Goal: Task Accomplishment & Management: Use online tool/utility

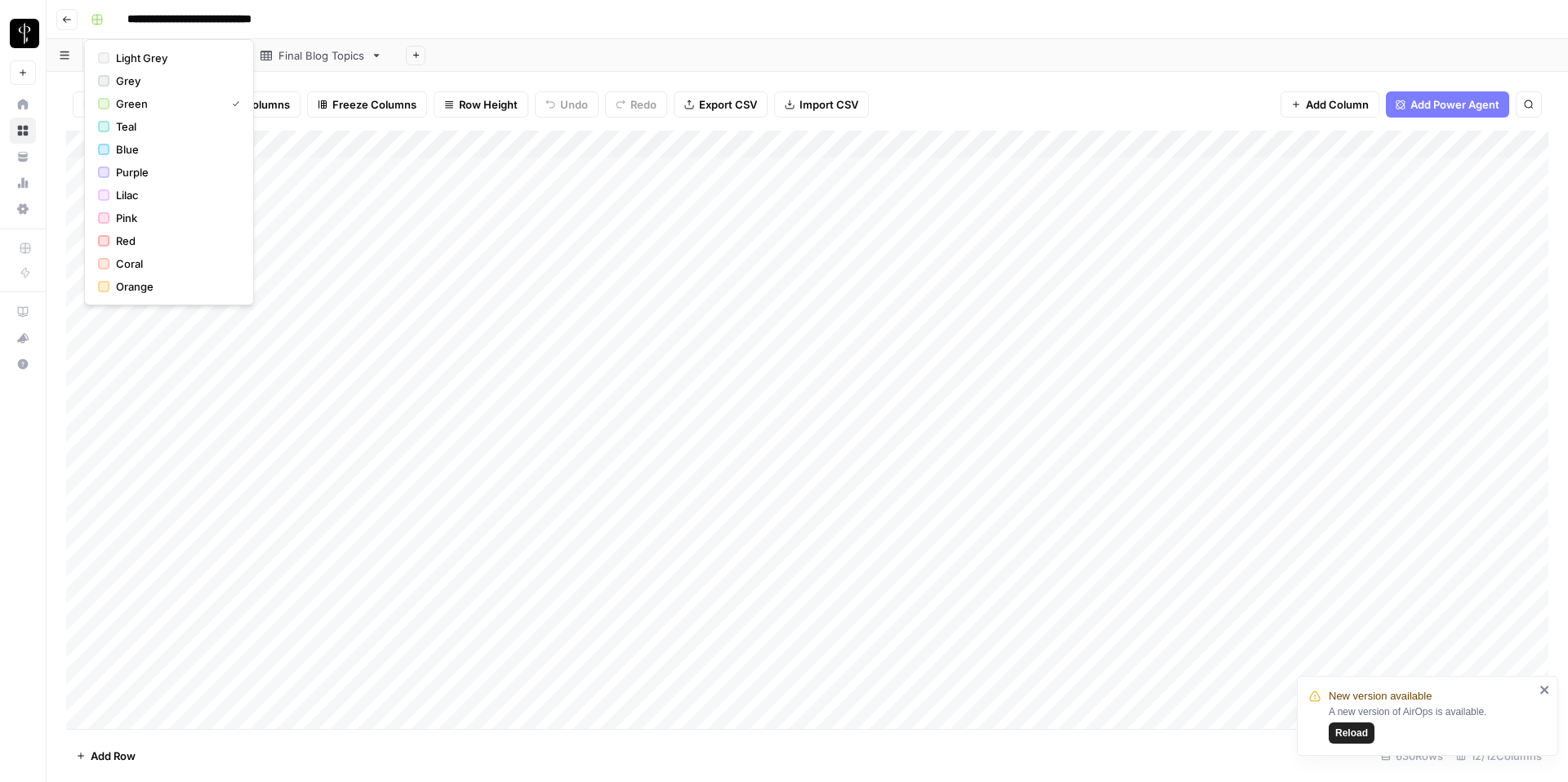
scroll to position [4, 0]
click at [976, 83] on div "Filter Sort 12 Columns Freeze Columns Row Height Undo Redo Export CSV Import CS…" at bounding box center [807, 104] width 1482 height 52
click at [1356, 739] on span "Reload" at bounding box center [1351, 732] width 33 height 15
click at [1356, 732] on span "Reload" at bounding box center [1351, 732] width 33 height 15
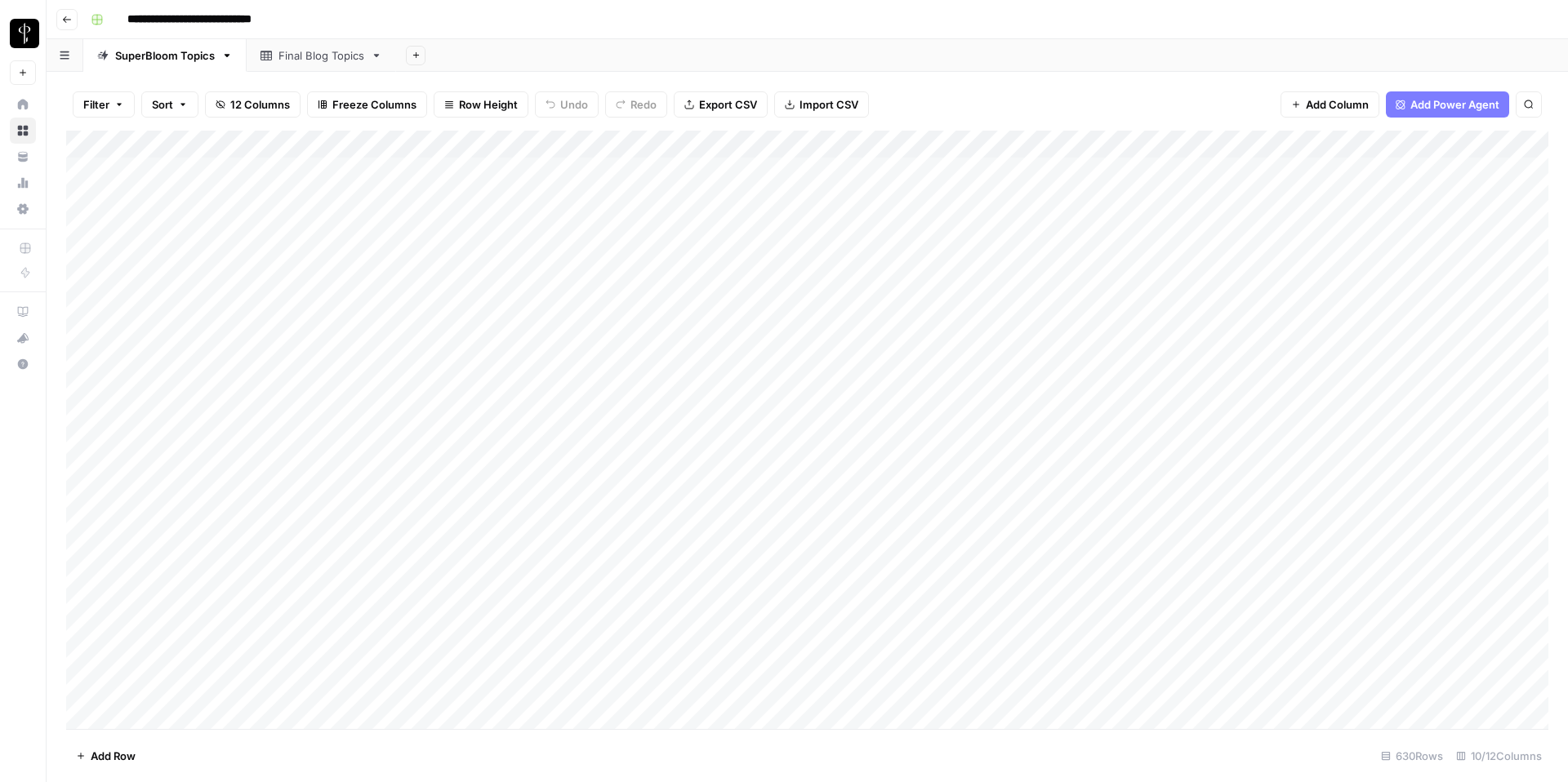
click at [700, 104] on span "Export CSV" at bounding box center [727, 105] width 58 height 16
